Goal: Register for event/course

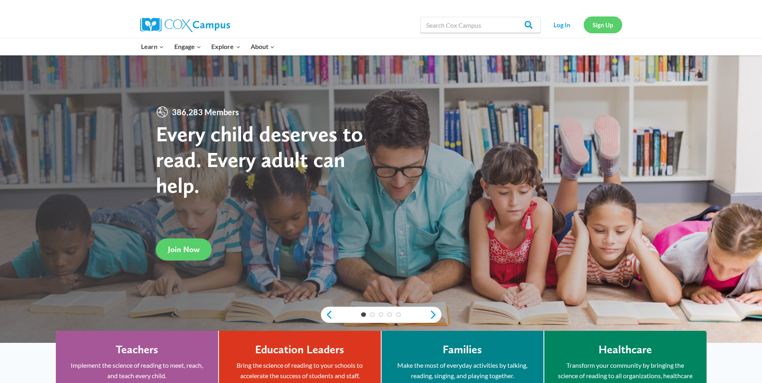
click at [606, 25] on link "Sign Up" at bounding box center [603, 24] width 39 height 16
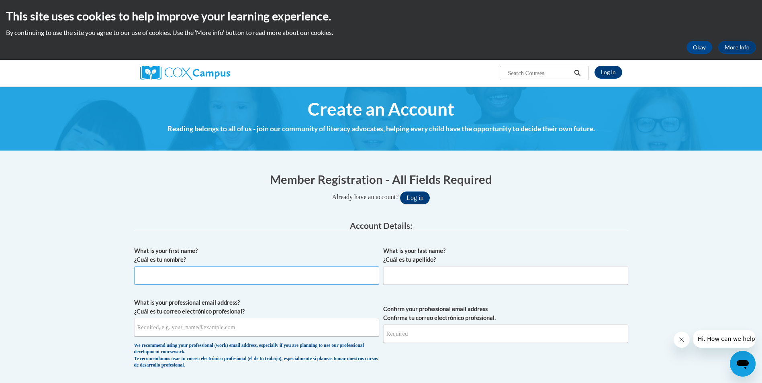
click at [229, 274] on input "What is your first name? ¿Cuál es tu nombre?" at bounding box center [256, 275] width 245 height 18
type input "Jaime"
click at [445, 276] on input "What is your last name? ¿Cuál es tu apellido?" at bounding box center [505, 275] width 245 height 18
type input "Harris"
click at [234, 327] on input "What is your professional email address? ¿Cuál es tu correo electrónico profesi…" at bounding box center [256, 327] width 245 height 18
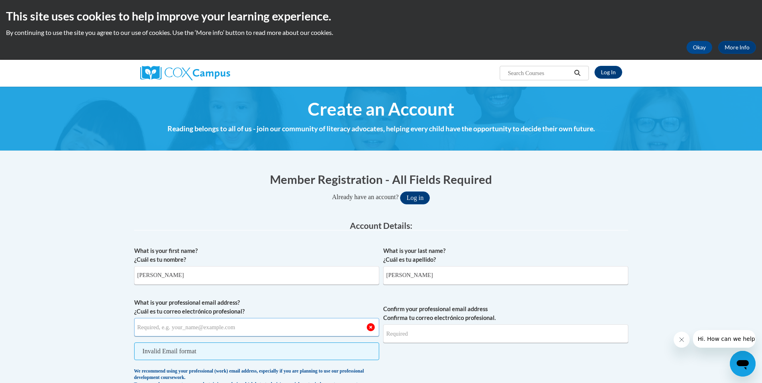
paste input "Jaime.Harris@doe.virginia.gov"
type input "Jaime.Harris@doe.virginia.gov"
click at [433, 333] on input "Confirm your professional email address Confirma tu correo electrónico profesio…" at bounding box center [505, 334] width 245 height 18
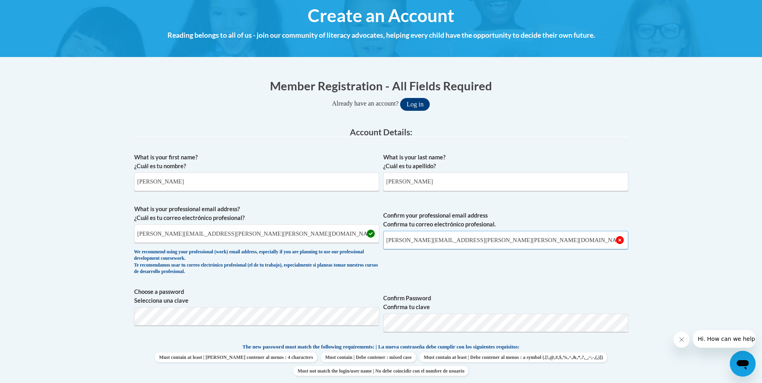
scroll to position [161, 0]
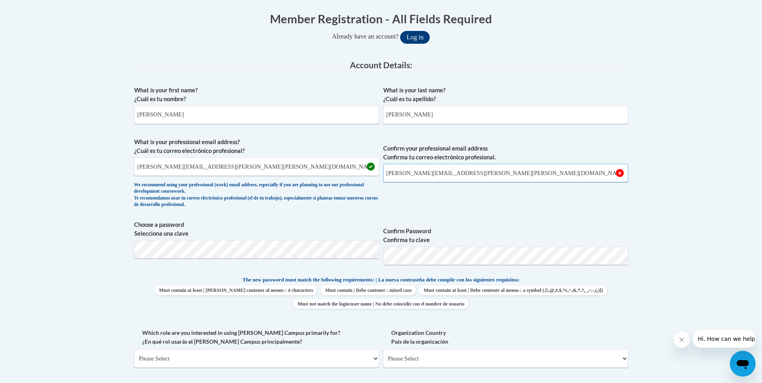
type input "jaime.harris@doe.virginia.gov"
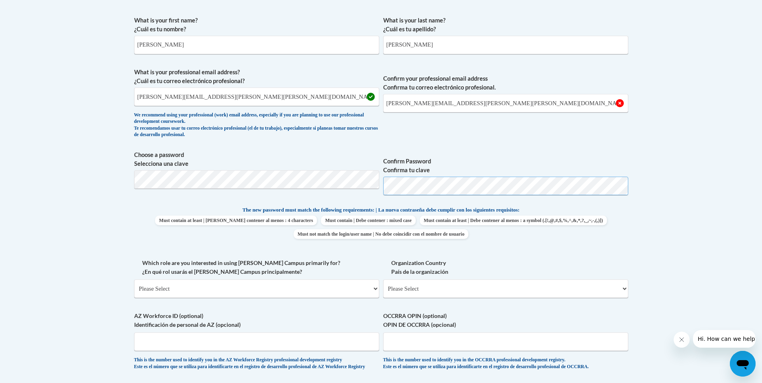
scroll to position [241, 0]
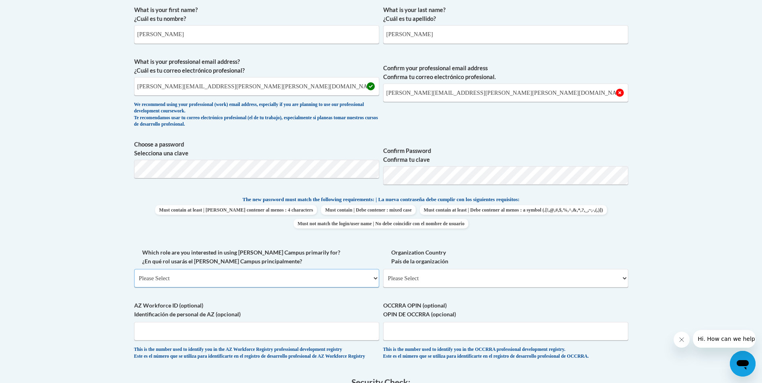
click at [260, 277] on select "Please Select College/University | Colegio/Universidad Community/Nonprofit Part…" at bounding box center [256, 278] width 245 height 18
click at [134, 269] on select "Please Select College/University | Colegio/Universidad Community/Nonprofit Part…" at bounding box center [256, 278] width 245 height 18
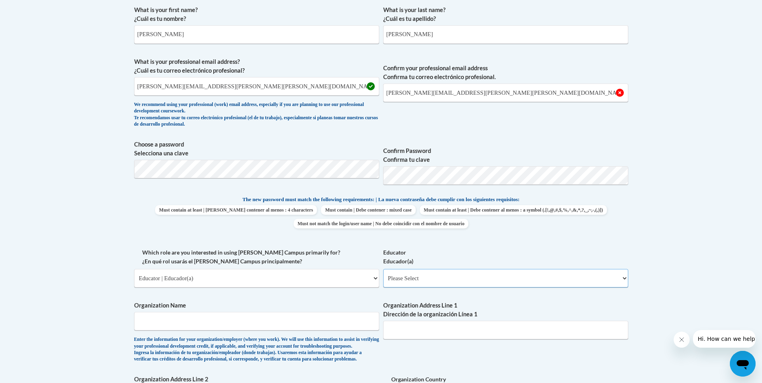
click at [429, 277] on select "Please Select Early Learning/Daycare Teacher/Family Home Care Provider | Maestr…" at bounding box center [505, 278] width 245 height 18
click at [293, 286] on select "Please Select College/University | Colegio/Universidad Community/Nonprofit Part…" at bounding box center [256, 278] width 245 height 18
click at [134, 269] on select "Please Select College/University | Colegio/Universidad Community/Nonprofit Part…" at bounding box center [256, 278] width 245 height 18
click at [326, 284] on select "Please Select College/University | Colegio/Universidad Community/Nonprofit Part…" at bounding box center [256, 278] width 245 height 18
select select "fbf2d438-af2f-41f8-98f1-81c410e29de3"
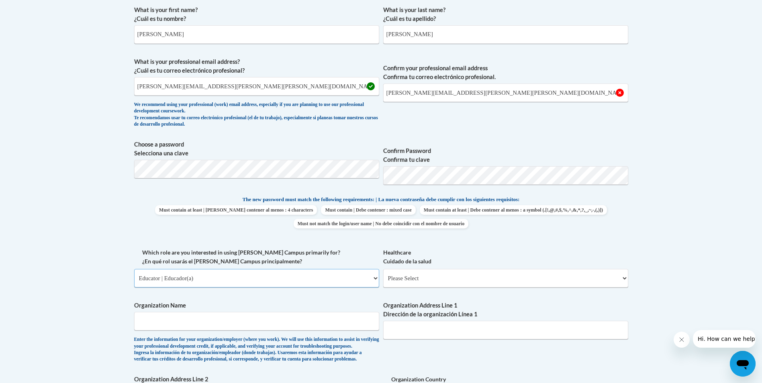
click at [134, 269] on select "Please Select College/University | Colegio/Universidad Community/Nonprofit Part…" at bounding box center [256, 278] width 245 height 18
click at [439, 274] on select "Please Select Early Learning/Daycare Teacher/Family Home Care Provider | Maestr…" at bounding box center [505, 278] width 245 height 18
select select "67563ca1-16dc-4830-a7b3-94a34bed3689"
click at [383, 269] on select "Please Select Early Learning/Daycare Teacher/Family Home Care Provider | Maestr…" at bounding box center [505, 278] width 245 height 18
click at [289, 325] on input "Organization Name" at bounding box center [256, 321] width 245 height 18
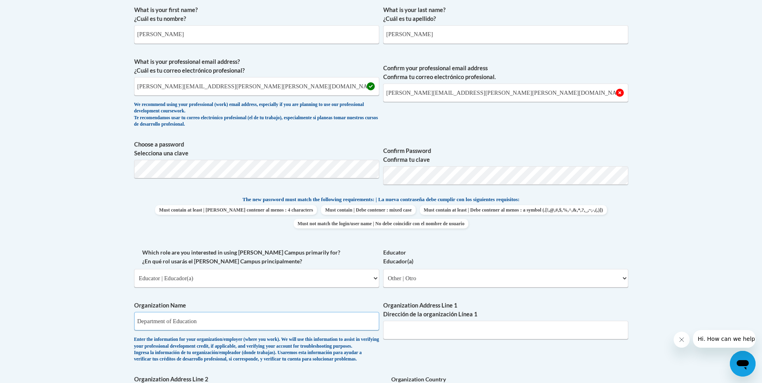
type input "Department of Education"
click at [421, 332] on input "Organization Address Line 1 Dirección de la organización Línea 1" at bounding box center [505, 330] width 245 height 18
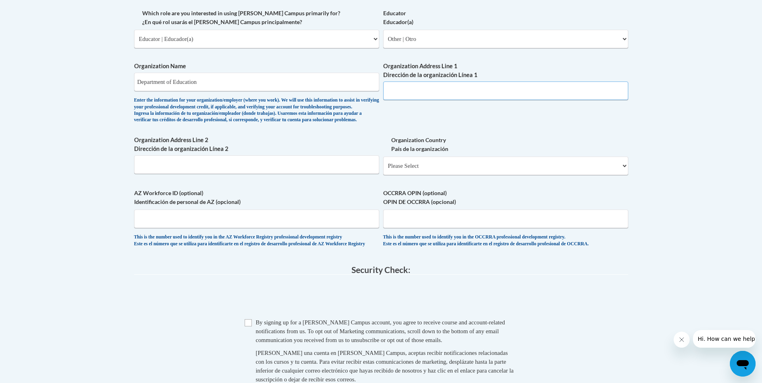
scroll to position [482, 0]
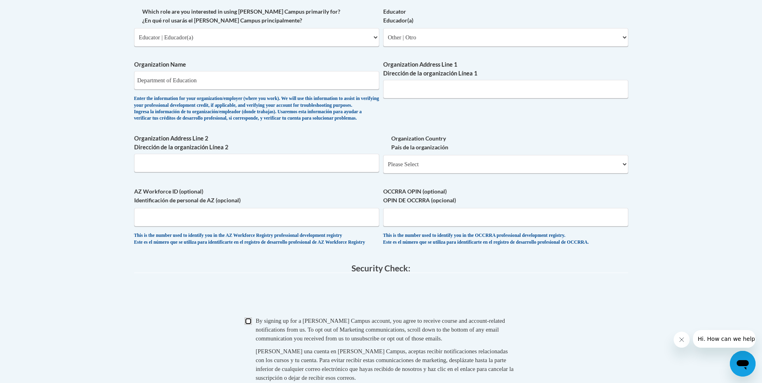
click at [248, 325] on input "Checkbox" at bounding box center [248, 321] width 7 height 7
checkbox input "true"
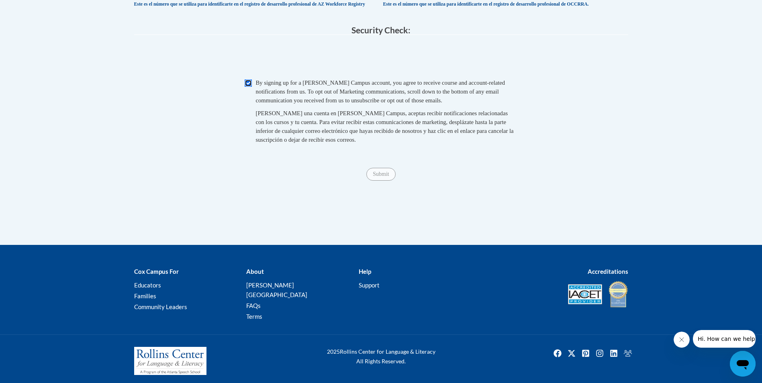
scroll to position [723, 0]
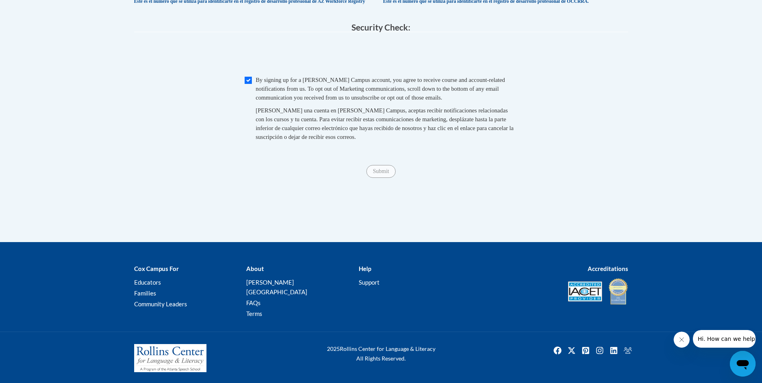
click at [379, 178] on div "Submit Submit" at bounding box center [381, 171] width 494 height 13
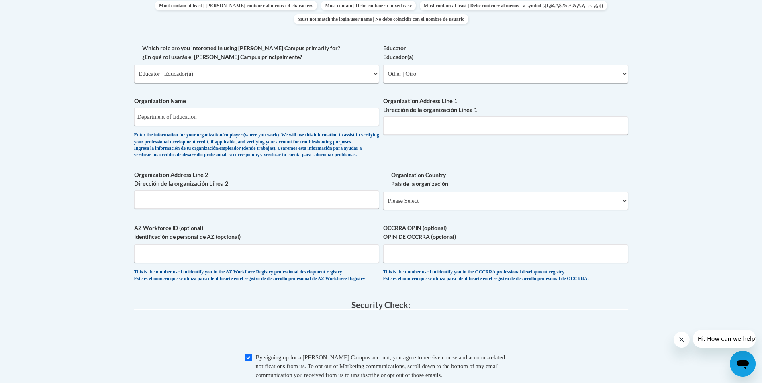
scroll to position [442, 0]
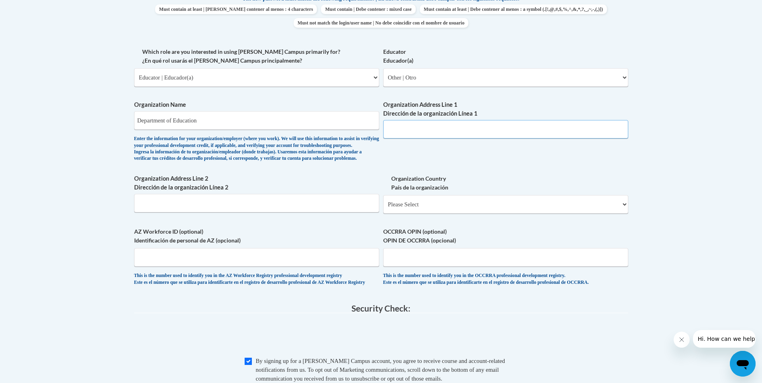
click at [454, 127] on input "Organization Address Line 1 Dirección de la organización Línea 1" at bounding box center [505, 129] width 245 height 18
click at [413, 126] on input "Organization Address Line 1 Dirección de la organización Línea 1" at bounding box center [505, 129] width 245 height 18
paste input "P.O. Box 3004"
click at [511, 128] on input "P.O. Box 3004" at bounding box center [505, 129] width 245 height 18
paste input "Henrico, VA 23228"
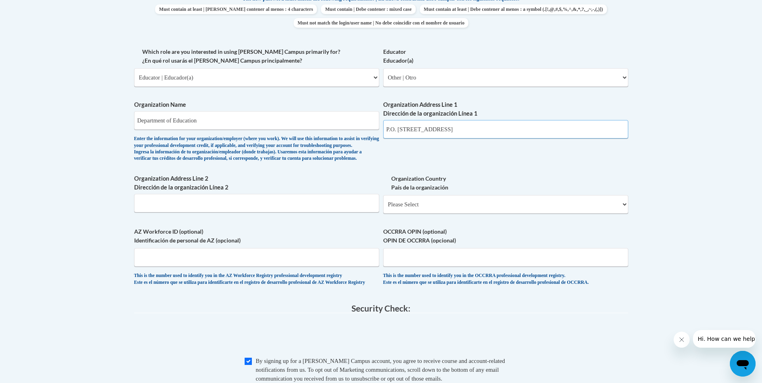
type input "P.O. Box 3004 Henrico, VA 23228"
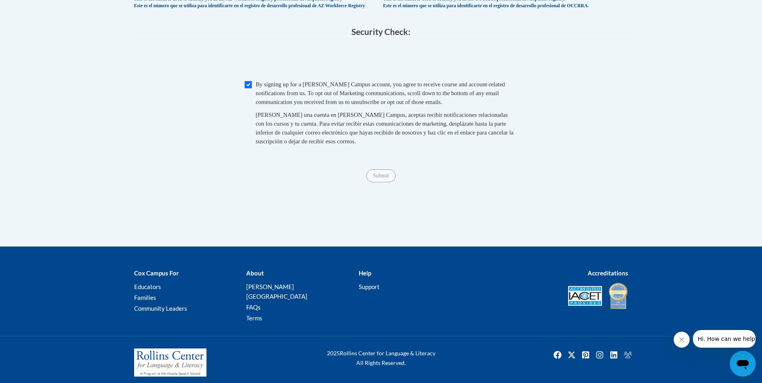
scroll to position [723, 0]
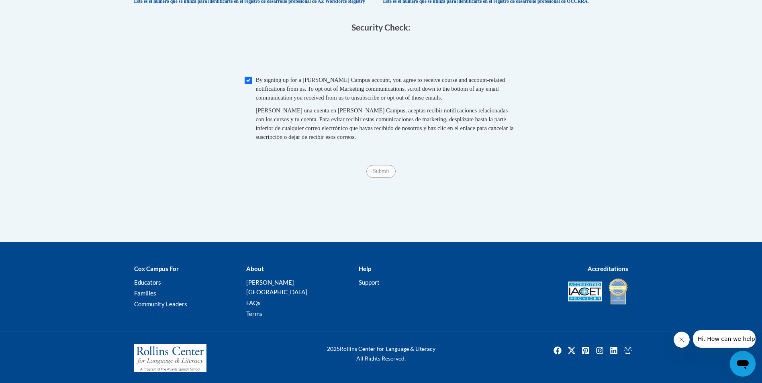
click at [383, 174] on span "Submit" at bounding box center [380, 171] width 29 height 6
click at [382, 174] on span "Submit" at bounding box center [380, 171] width 29 height 6
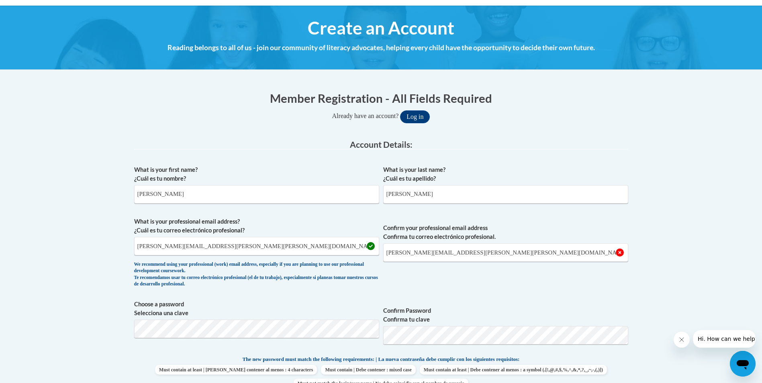
scroll to position [80, 0]
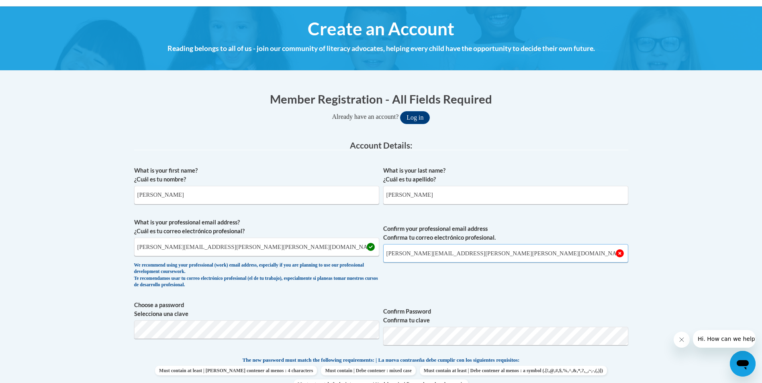
click at [485, 254] on input "jaime.harris@doe.virginia.gov" at bounding box center [505, 253] width 245 height 18
click at [389, 254] on input "jaime.harris@doe.virginia.gov" at bounding box center [505, 253] width 245 height 18
click at [405, 255] on input "Jaime.harris@doe.virginia.gov" at bounding box center [505, 253] width 245 height 18
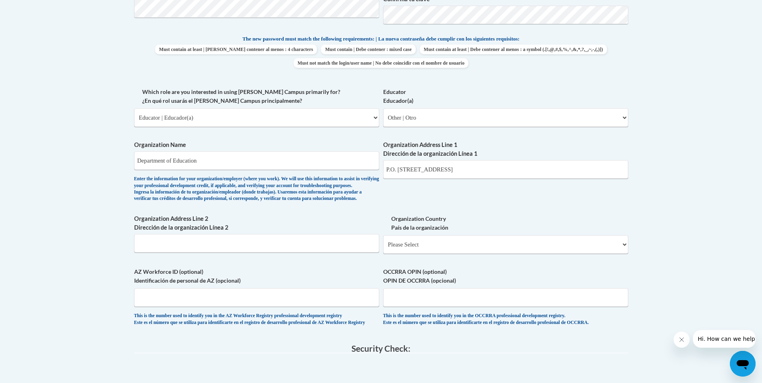
scroll to position [201, 0]
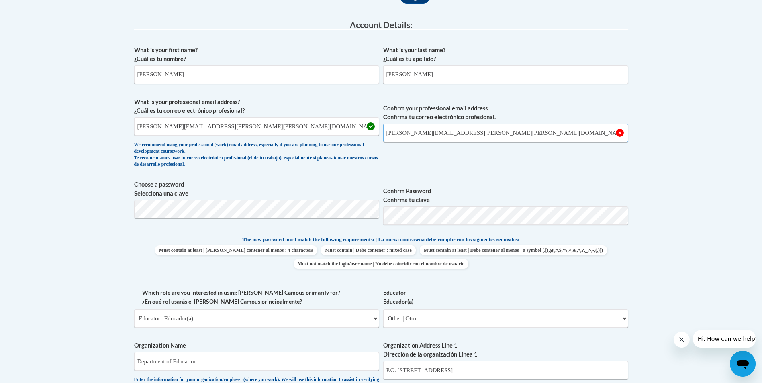
click at [495, 135] on input "Jaime.Harris@doe.virginia.gov" at bounding box center [505, 133] width 245 height 18
type input "J"
type input "Jaime.Harris@doe.virginia.gov"
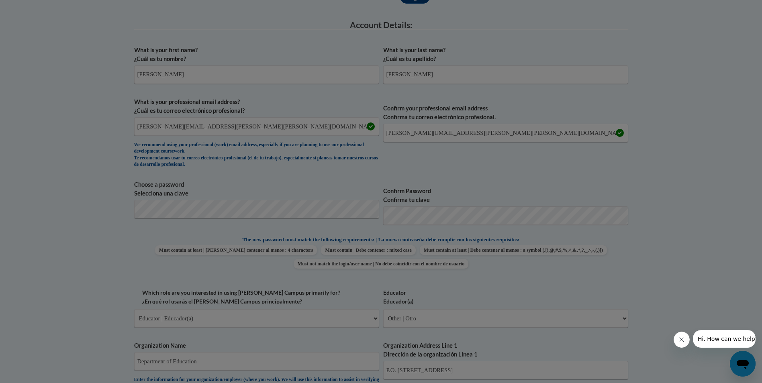
scroll to position [286, 0]
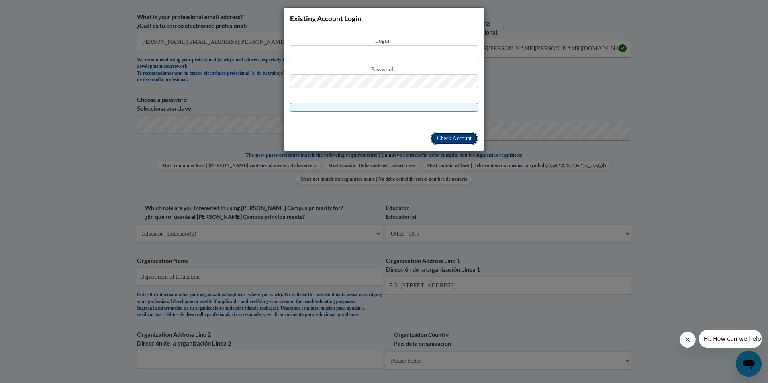
click at [459, 139] on span "Check Account" at bounding box center [454, 138] width 35 height 6
click at [563, 147] on div "Existing Account Login Login Password" at bounding box center [384, 191] width 768 height 383
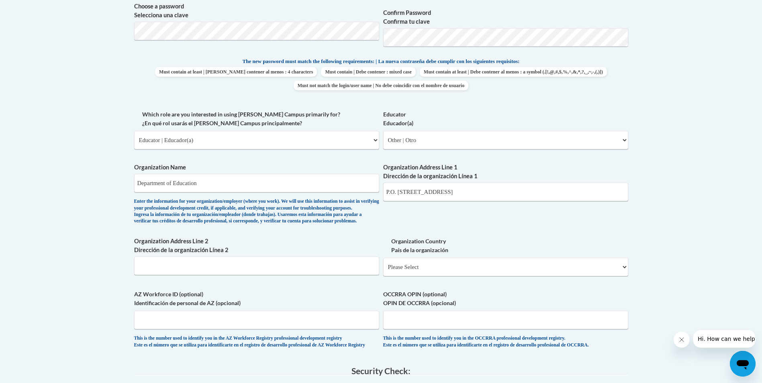
scroll to position [567, 0]
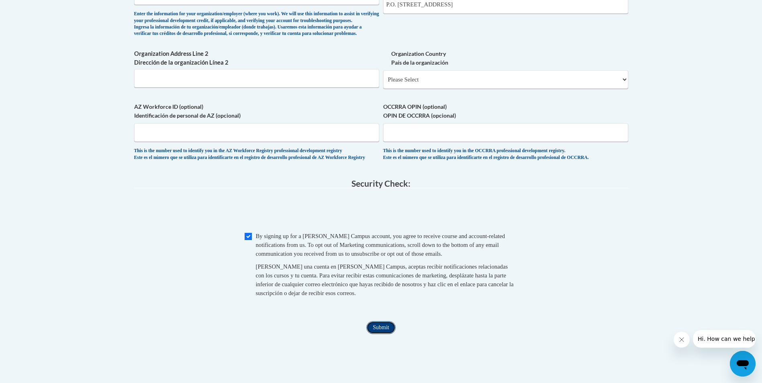
click at [378, 334] on input "Submit" at bounding box center [380, 327] width 29 height 13
click at [444, 89] on select "Please Select United States | Estados Unidos Outside of the United States | Fue…" at bounding box center [505, 79] width 245 height 18
select select "ad49bcad-a171-4b2e-b99c-48b446064914"
click at [383, 83] on select "Please Select United States | Estados Unidos Outside of the United States | Fue…" at bounding box center [505, 79] width 245 height 18
select select
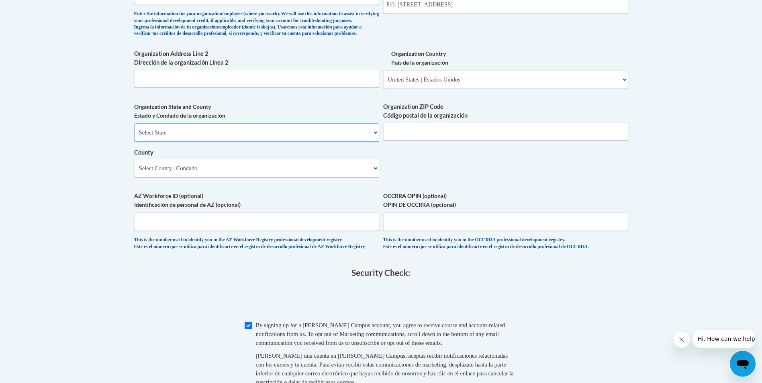
click at [342, 142] on select "Select State Alabama Alaska Arizona Arkansas California Colorado Connecticut De…" at bounding box center [256, 132] width 245 height 18
click at [211, 250] on div "This is the number used to identify you in the AZ Workforce Registry profession…" at bounding box center [256, 243] width 245 height 13
click at [428, 140] on input "Organization ZIP Code Código postal de la organización" at bounding box center [505, 131] width 245 height 18
type input "23228"
click at [436, 141] on input "23228" at bounding box center [505, 131] width 245 height 18
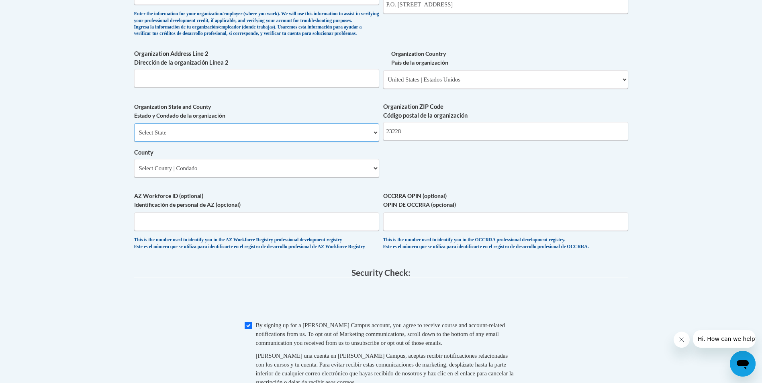
click at [355, 142] on select "Select State Alabama Alaska Arizona Arkansas California Colorado Connecticut De…" at bounding box center [256, 132] width 245 height 18
select select "Virginia"
click at [134, 137] on select "Select State Alabama Alaska Arizona Arkansas California Colorado Connecticut De…" at bounding box center [256, 132] width 245 height 18
click at [287, 177] on select "County" at bounding box center [256, 168] width 245 height 18
click at [291, 178] on select "County" at bounding box center [256, 168] width 245 height 18
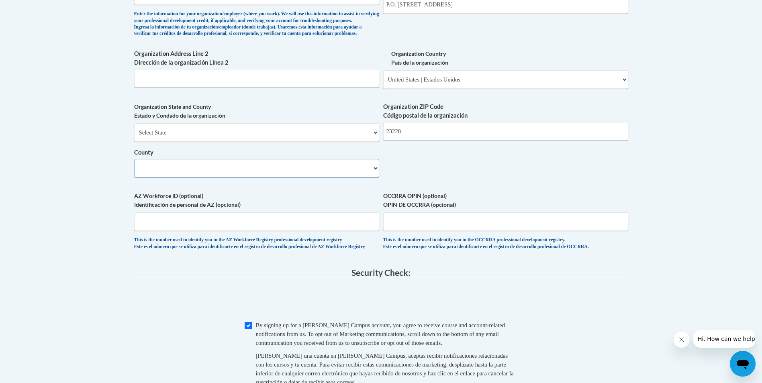
click at [378, 178] on select "County" at bounding box center [256, 168] width 245 height 18
select select "Henrico"
click at [134, 172] on select "Select County Accomack Albemarle Alexandria Alleghany Amelia Amherst Appomattox…" at bounding box center [256, 168] width 245 height 18
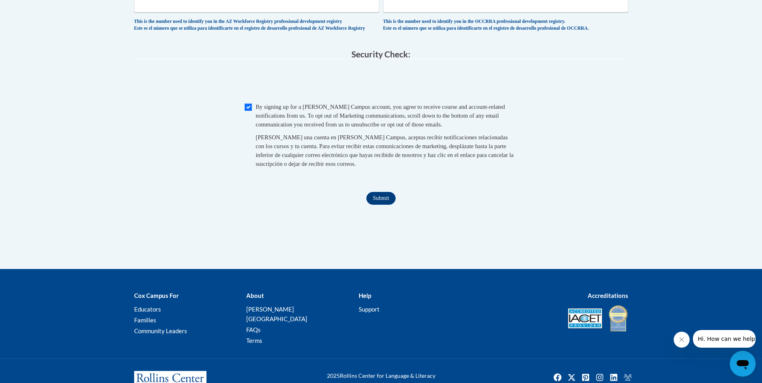
scroll to position [808, 0]
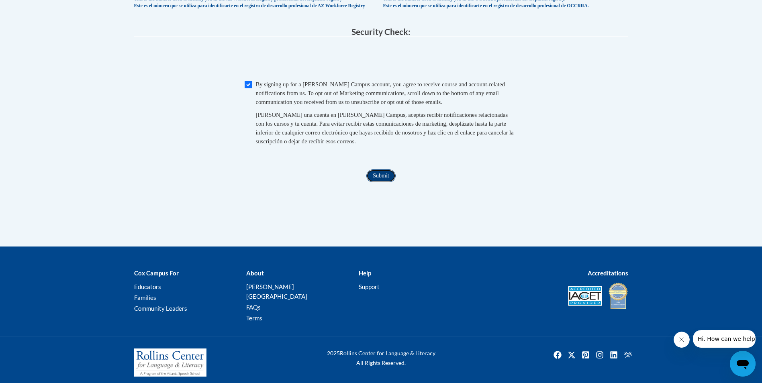
click at [375, 182] on input "Submit" at bounding box center [380, 176] width 29 height 13
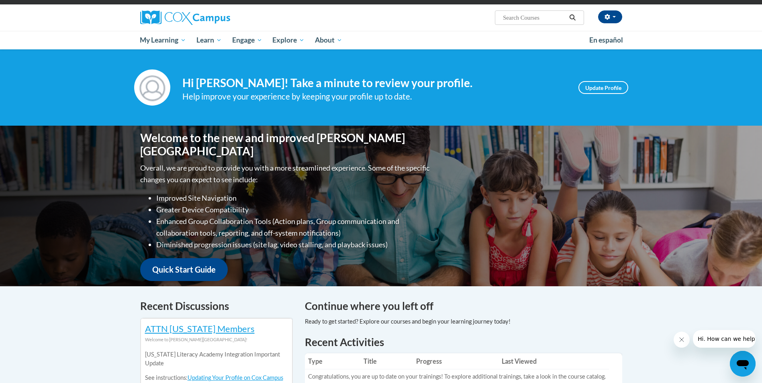
scroll to position [40, 0]
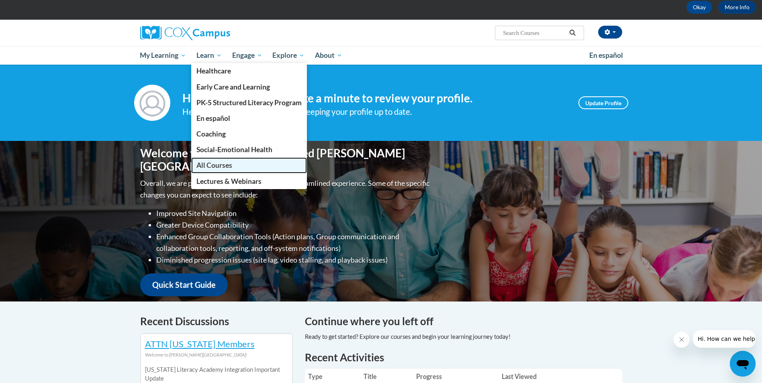
click at [233, 168] on link "All Courses" at bounding box center [249, 166] width 116 height 16
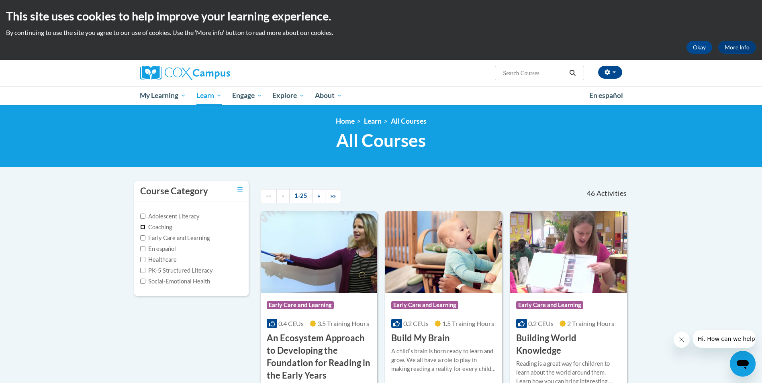
click at [142, 226] on input "Coaching" at bounding box center [142, 227] width 5 height 5
checkbox input "true"
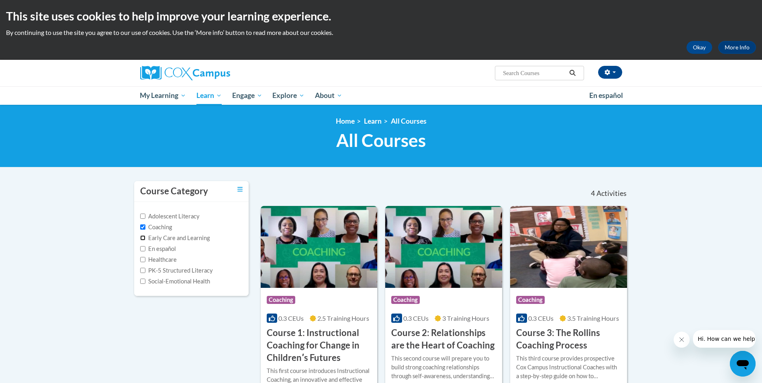
click at [141, 238] on input "Early Care and Learning" at bounding box center [142, 237] width 5 height 5
checkbox input "true"
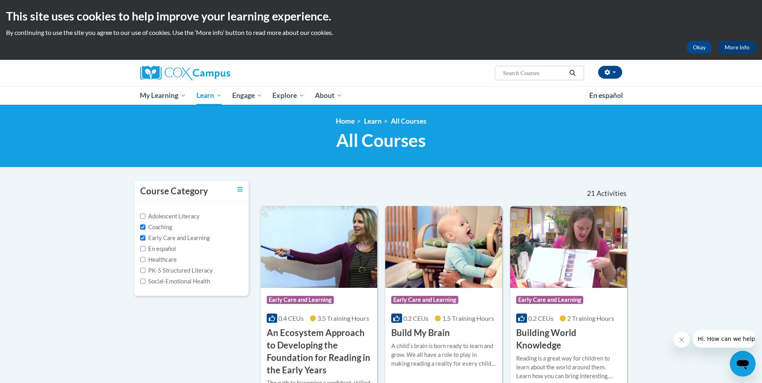
click at [143, 262] on label "Healthcare" at bounding box center [158, 260] width 37 height 9
click at [143, 262] on input "Healthcare" at bounding box center [142, 259] width 5 height 5
checkbox input "true"
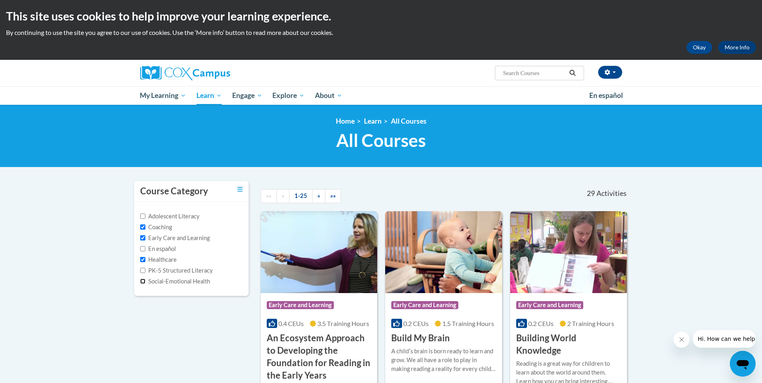
click at [142, 282] on input "Social-Emotional Health" at bounding box center [142, 281] width 5 height 5
checkbox input "true"
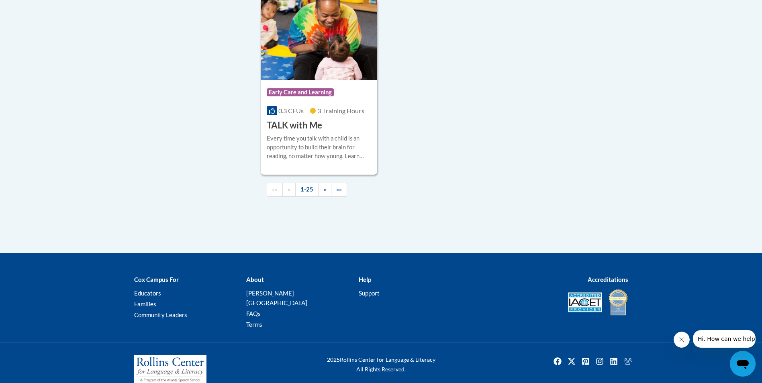
scroll to position [1955, 0]
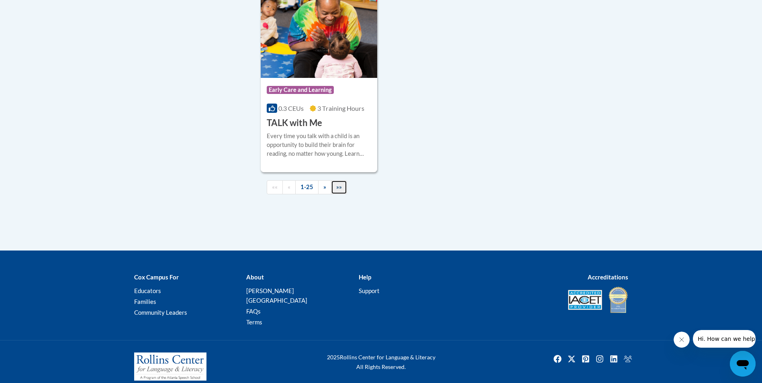
click at [335, 186] on link "»»" at bounding box center [339, 187] width 16 height 14
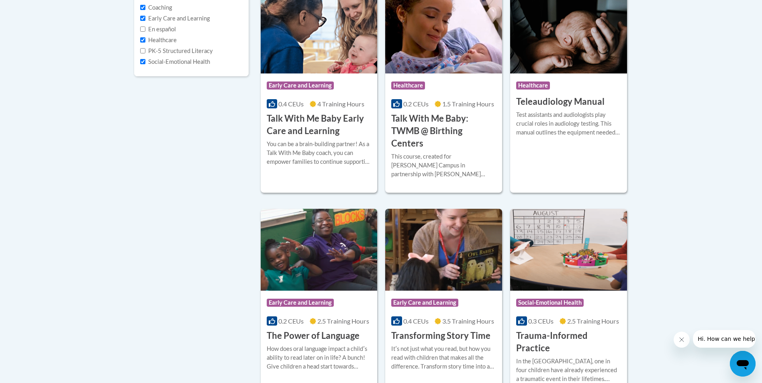
scroll to position [0, 0]
